Goal: Information Seeking & Learning: Learn about a topic

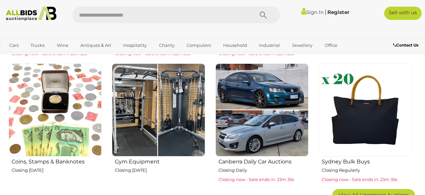
scroll to position [498, 0]
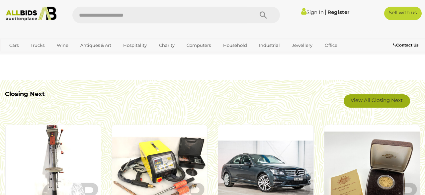
click at [376, 94] on link "View All Closing Next" at bounding box center [377, 100] width 66 height 13
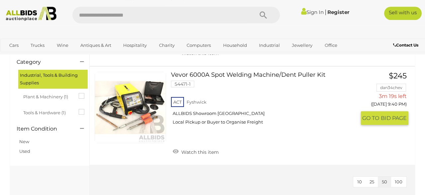
scroll to position [134, 0]
click at [105, 96] on link at bounding box center [130, 106] width 71 height 71
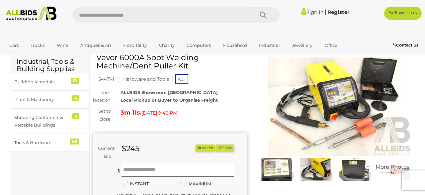
scroll to position [26, 0]
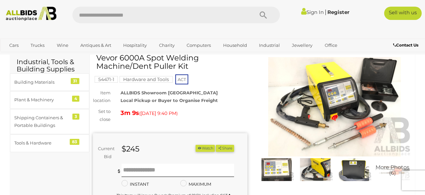
click at [316, 117] on img at bounding box center [335, 107] width 155 height 100
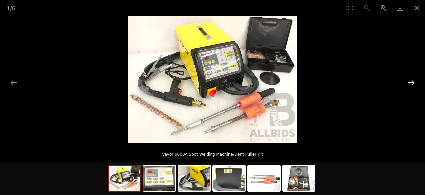
click at [409, 81] on button "Next slide" at bounding box center [412, 82] width 14 height 13
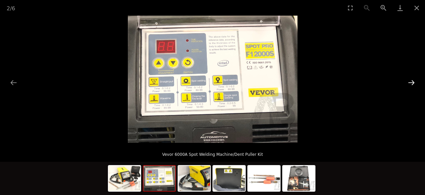
click at [410, 81] on button "Next slide" at bounding box center [412, 82] width 14 height 13
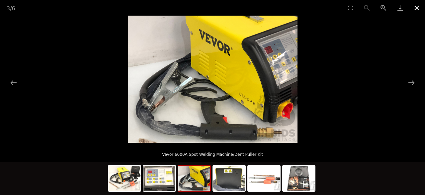
click at [415, 9] on button "Close gallery" at bounding box center [417, 8] width 17 height 16
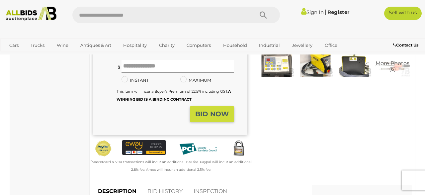
scroll to position [124, 0]
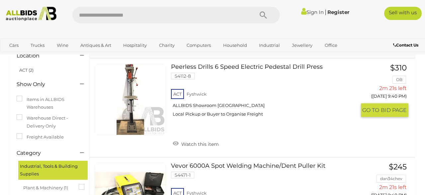
scroll to position [43, 0]
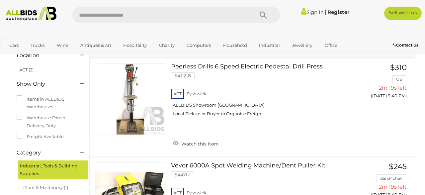
click at [34, 15] on img at bounding box center [31, 14] width 56 height 14
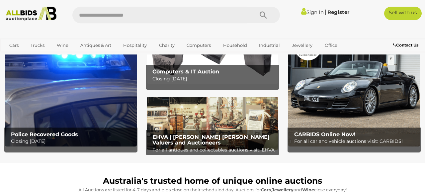
scroll to position [41, 0]
click at [62, 130] on div "Police Recovered Goods Closing Tuesday 16th September" at bounding box center [73, 139] width 130 height 22
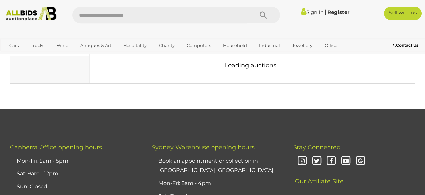
scroll to position [145, 0]
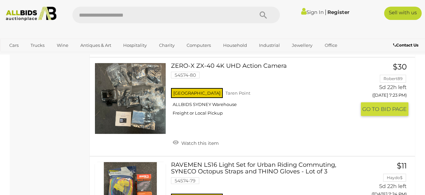
scroll to position [2523, 0]
